Goal: Transaction & Acquisition: Purchase product/service

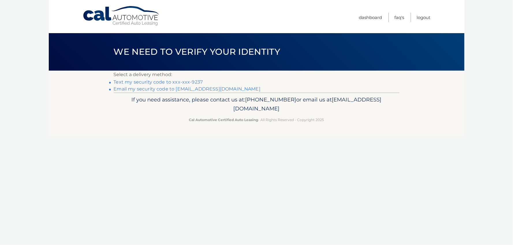
click at [188, 82] on link "Text my security code to xxx-xxx-9237" at bounding box center [158, 81] width 89 height 5
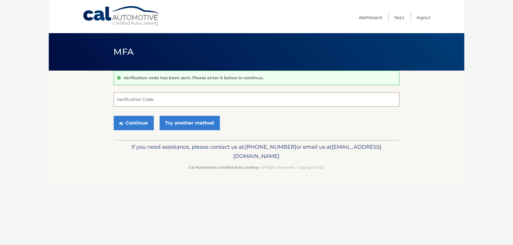
click at [174, 100] on input "Verification Code" at bounding box center [257, 99] width 286 height 14
type input "431553"
click at [136, 126] on button "Continue" at bounding box center [134, 123] width 40 height 14
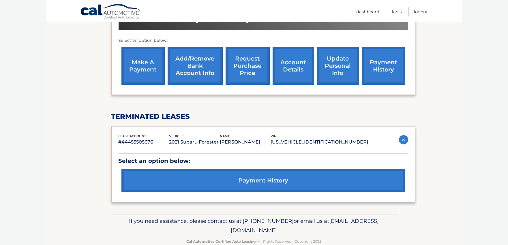
scroll to position [199, 0]
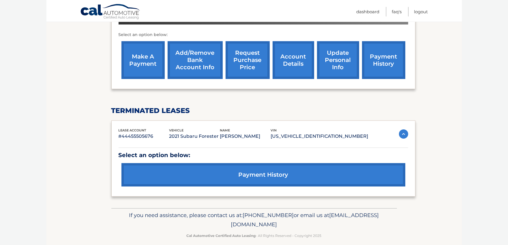
drag, startPoint x: 353, startPoint y: 137, endPoint x: 305, endPoint y: 136, distance: 48.8
click at [305, 136] on p "JF2SKAFC1MH518380" at bounding box center [320, 136] width 98 height 8
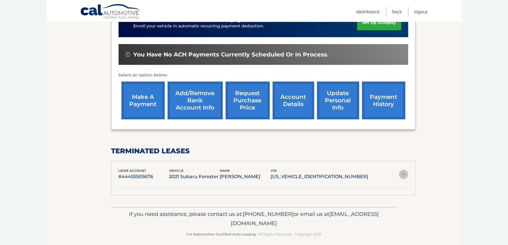
scroll to position [156, 0]
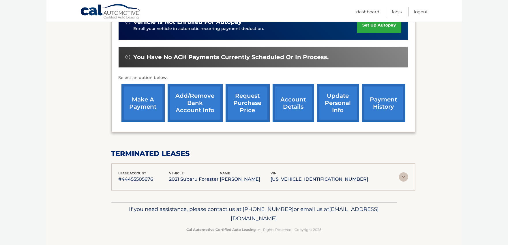
copy p "[US_VEHICLE_IDENTIFICATION_NUMBER]"
click at [433, 115] on section "my vehicles Add a new lease lease account #44455781687 vehicle 2025 Subaru Fore…" at bounding box center [254, 58] width 416 height 288
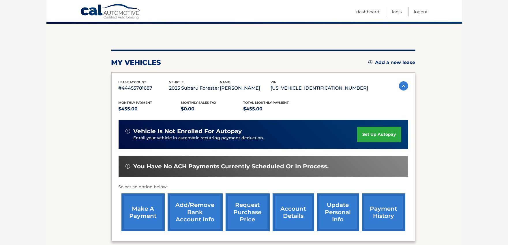
scroll to position [47, 0]
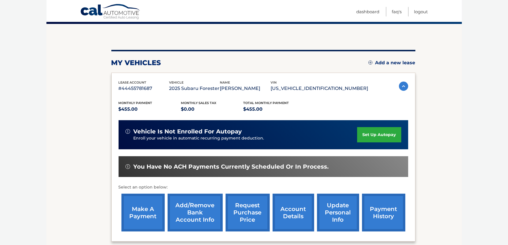
click at [141, 210] on link "make a payment" at bounding box center [143, 213] width 43 height 38
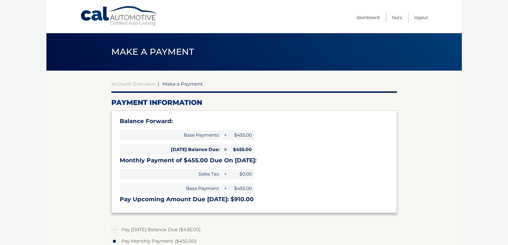
select select "ZDlmMzU5NzEtZDlkMS00ZDU2LWE0NmMtZmQ4NzI3MWVmNDk1"
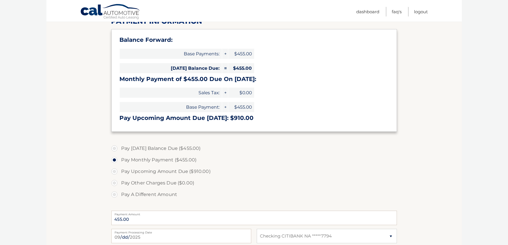
scroll to position [100, 0]
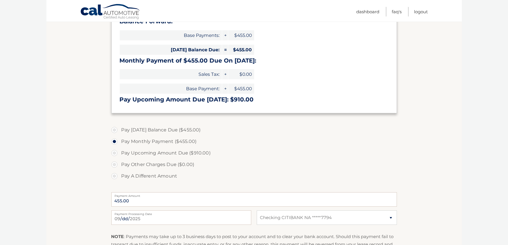
click at [113, 129] on label "Pay Today's Balance Due ($455.00)" at bounding box center [254, 130] width 286 height 12
click at [114, 129] on input "Pay Today's Balance Due ($455.00)" at bounding box center [117, 128] width 6 height 9
radio input "true"
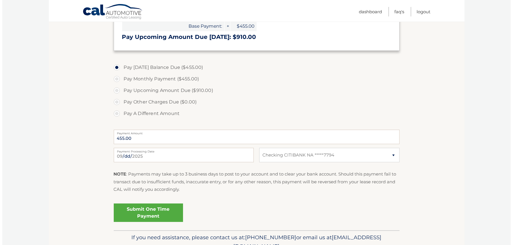
scroll to position [167, 0]
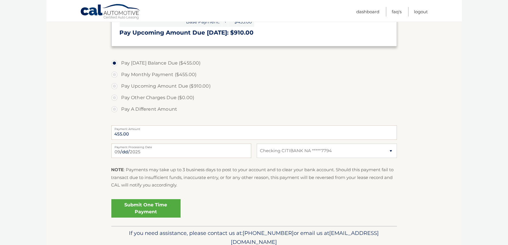
click at [154, 209] on link "Submit One Time Payment" at bounding box center [145, 208] width 69 height 18
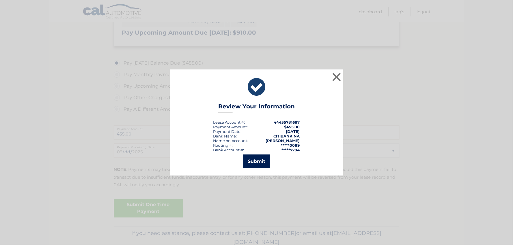
click at [257, 160] on button "Submit" at bounding box center [256, 162] width 27 height 14
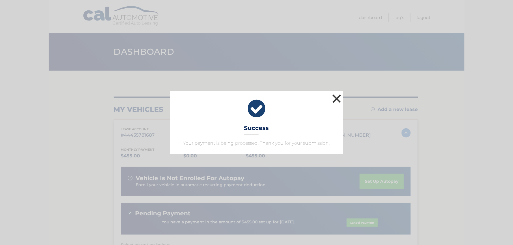
click at [336, 97] on button "×" at bounding box center [337, 99] width 12 height 12
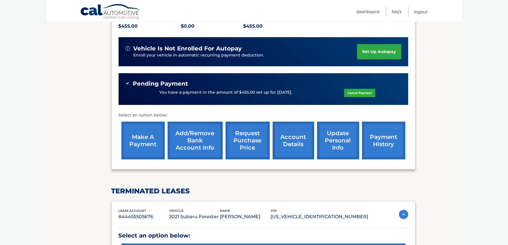
scroll to position [178, 0]
